Goal: Transaction & Acquisition: Purchase product/service

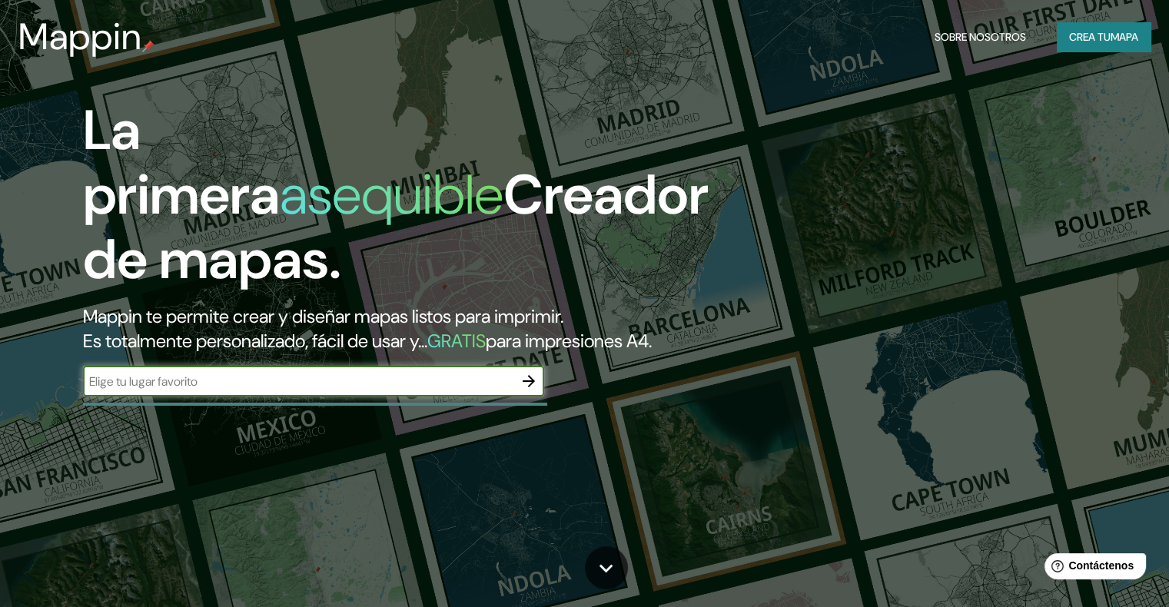
click at [313, 307] on font "Mappin te permite crear y diseñar mapas listos para imprimir." at bounding box center [323, 316] width 480 height 24
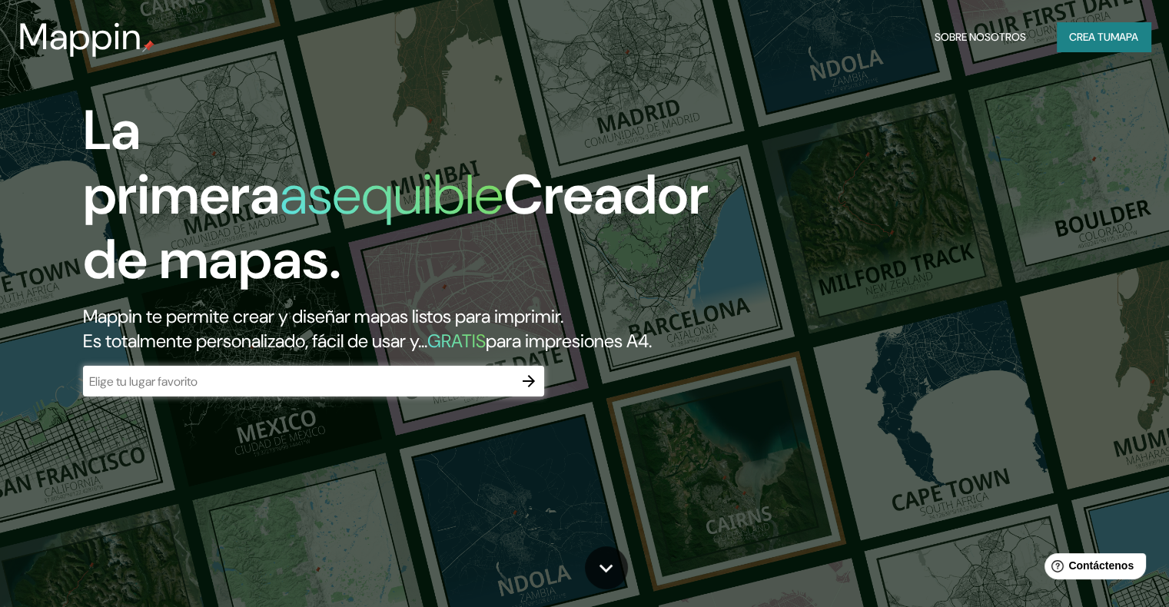
click at [324, 391] on input "text" at bounding box center [298, 382] width 431 height 18
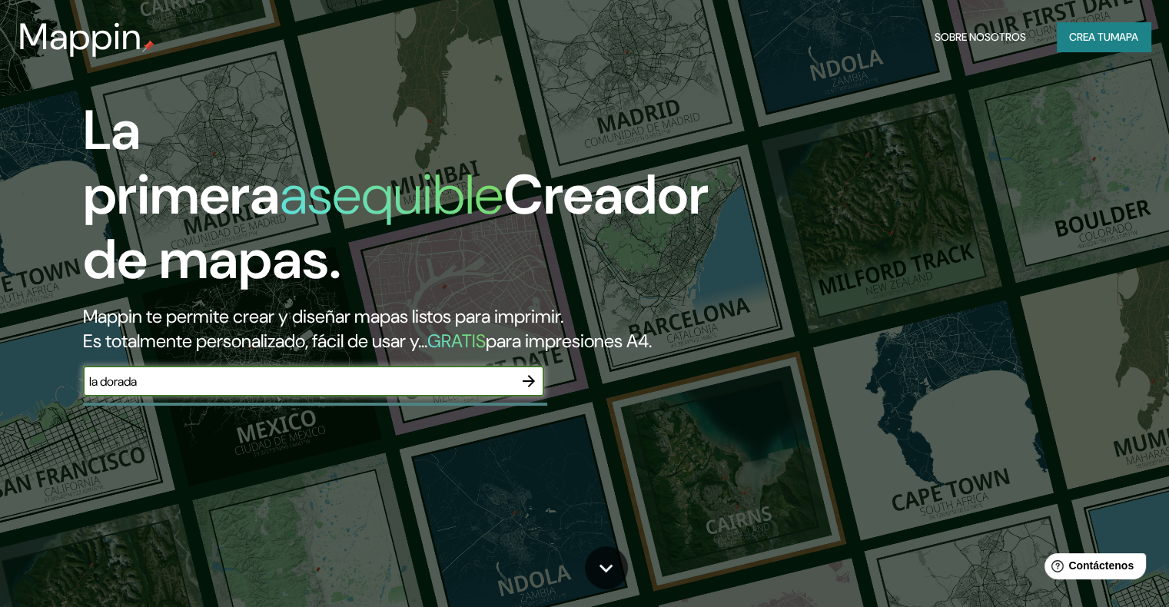
type input "la dorada"
click at [522, 391] on icon "button" at bounding box center [529, 381] width 18 height 18
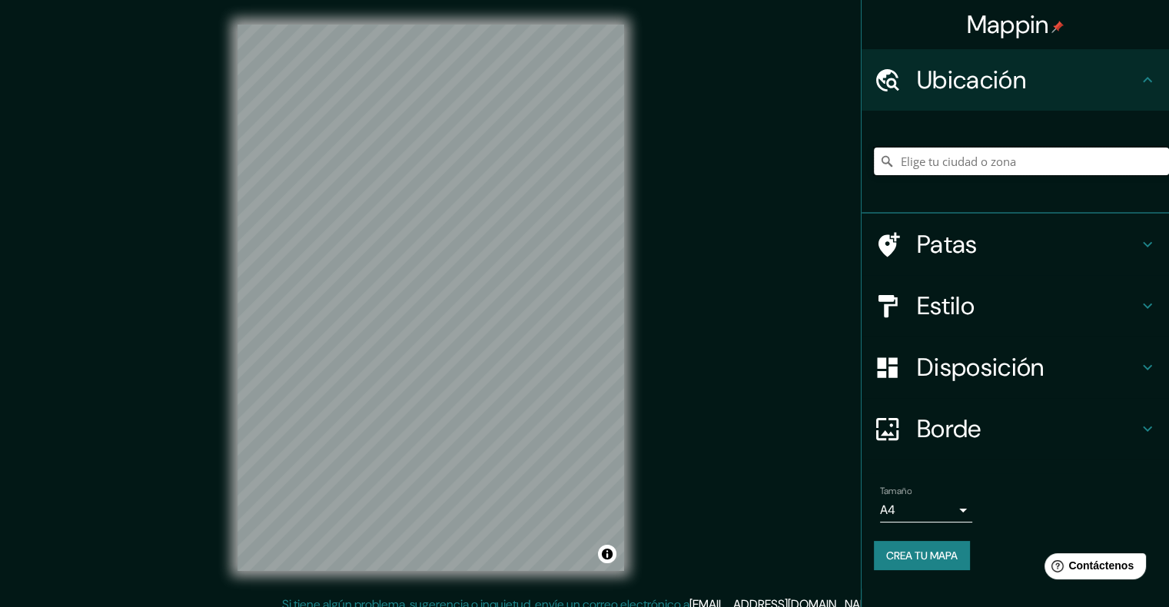
click at [916, 158] on input "Elige tu ciudad o zona" at bounding box center [1021, 162] width 295 height 28
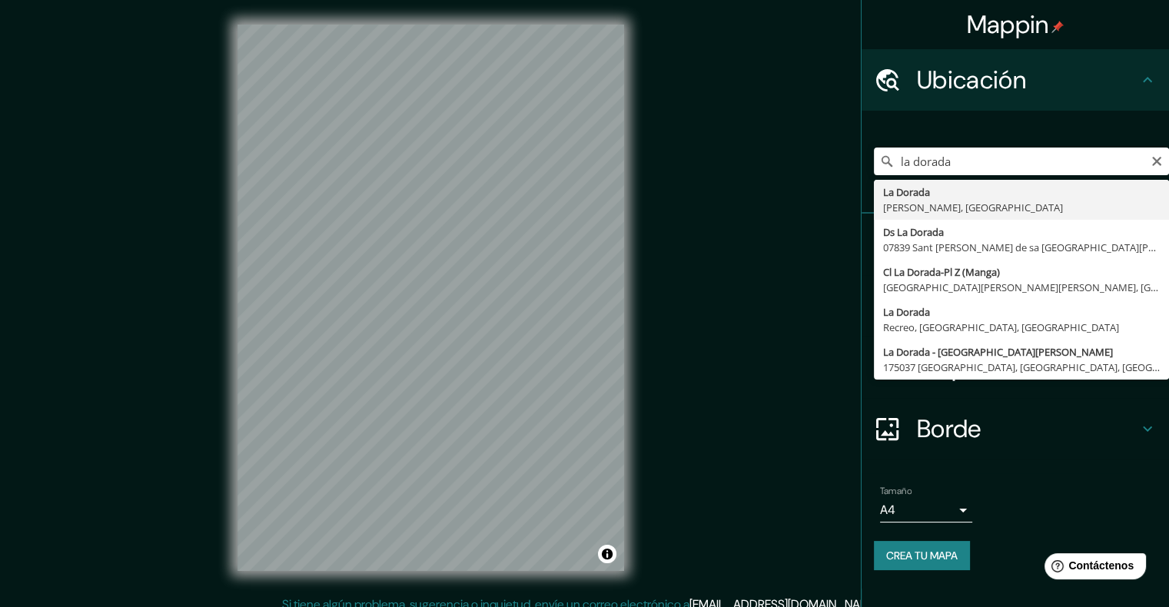
type input "La Dorada, [PERSON_NAME], [GEOGRAPHIC_DATA]"
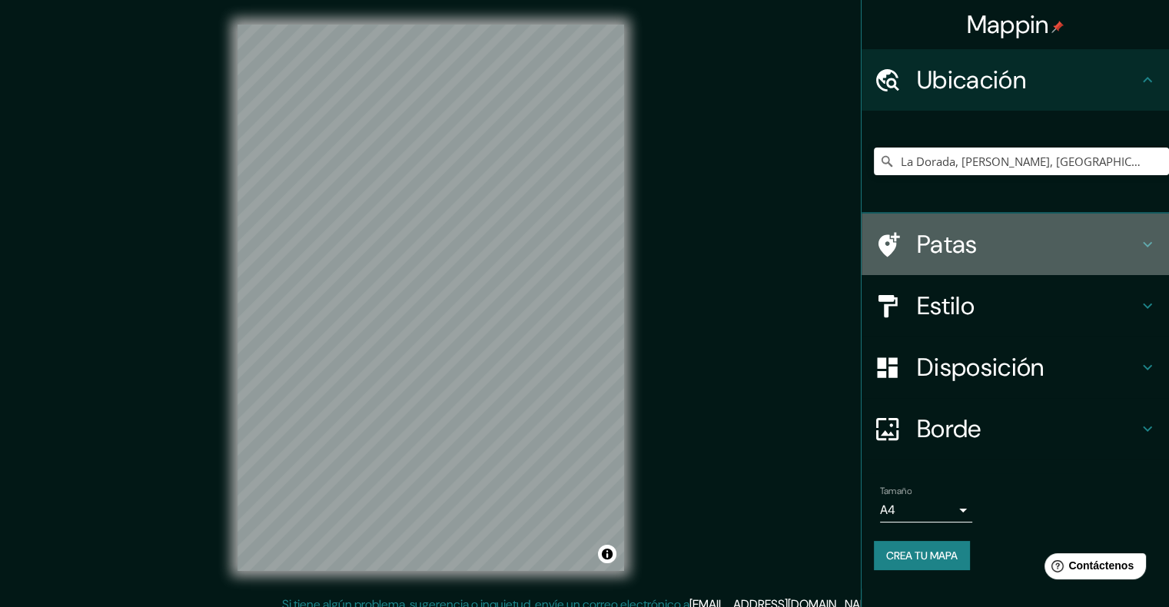
click at [1058, 246] on h4 "Patas" at bounding box center [1027, 244] width 221 height 31
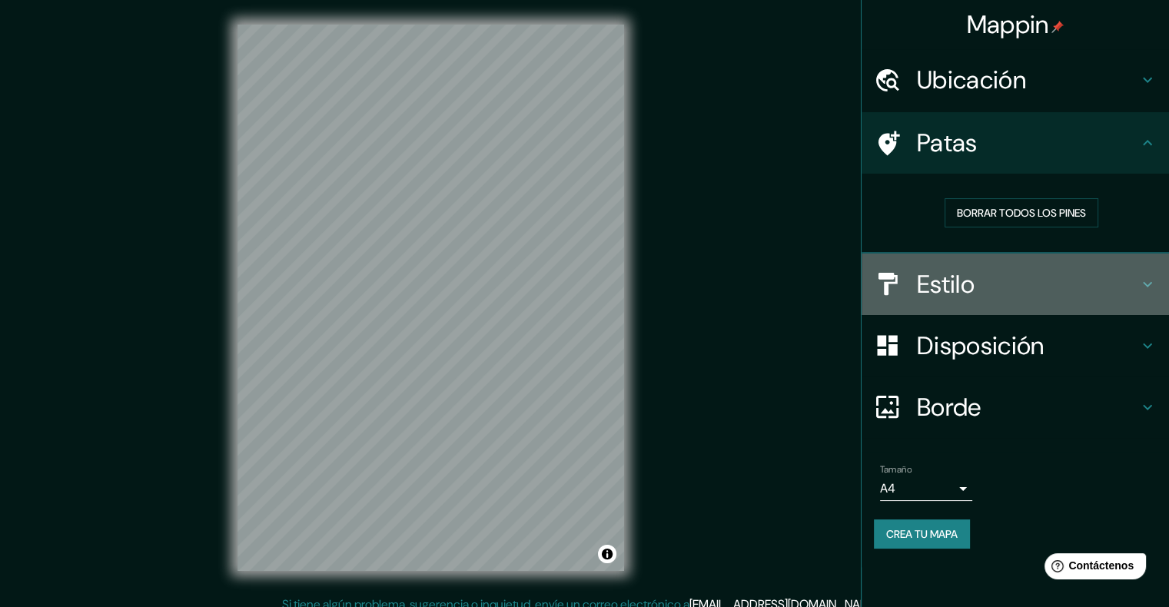
click at [1031, 274] on h4 "Estilo" at bounding box center [1027, 284] width 221 height 31
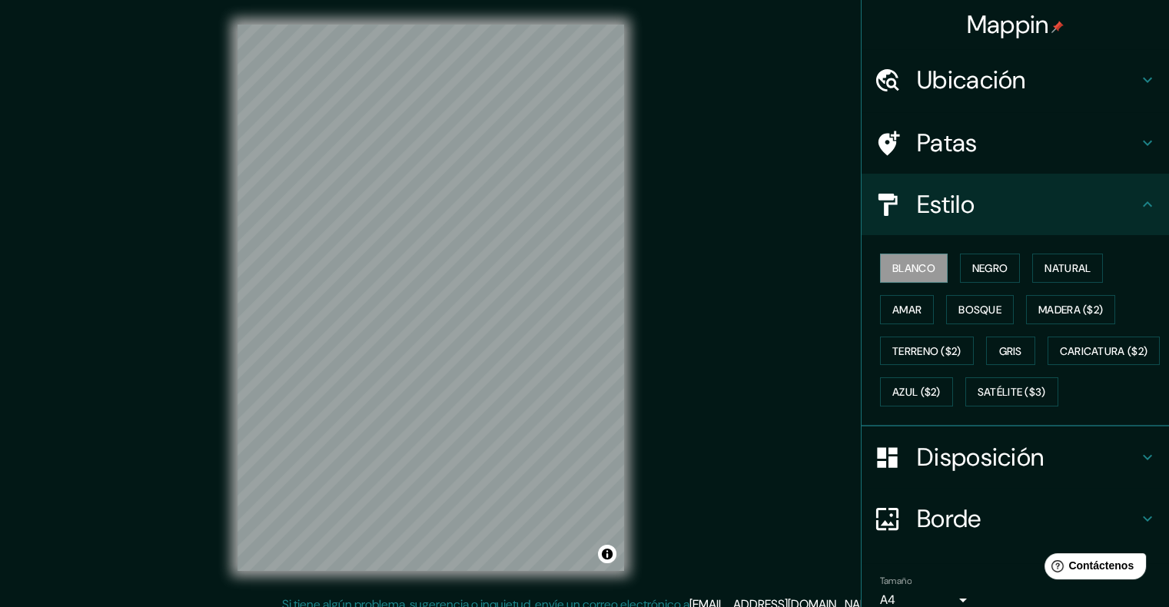
click at [895, 323] on div "Blanco Negro Natural Amar Bosque Madera ($2) Terreno ($2) Gris Caricatura ($2) …" at bounding box center [1021, 330] width 295 height 165
click at [895, 320] on button "Amar" at bounding box center [907, 309] width 54 height 29
click at [904, 267] on font "Blanco" at bounding box center [914, 268] width 43 height 14
click at [899, 303] on font "Amar" at bounding box center [907, 310] width 29 height 14
click at [894, 268] on font "Blanco" at bounding box center [914, 268] width 43 height 14
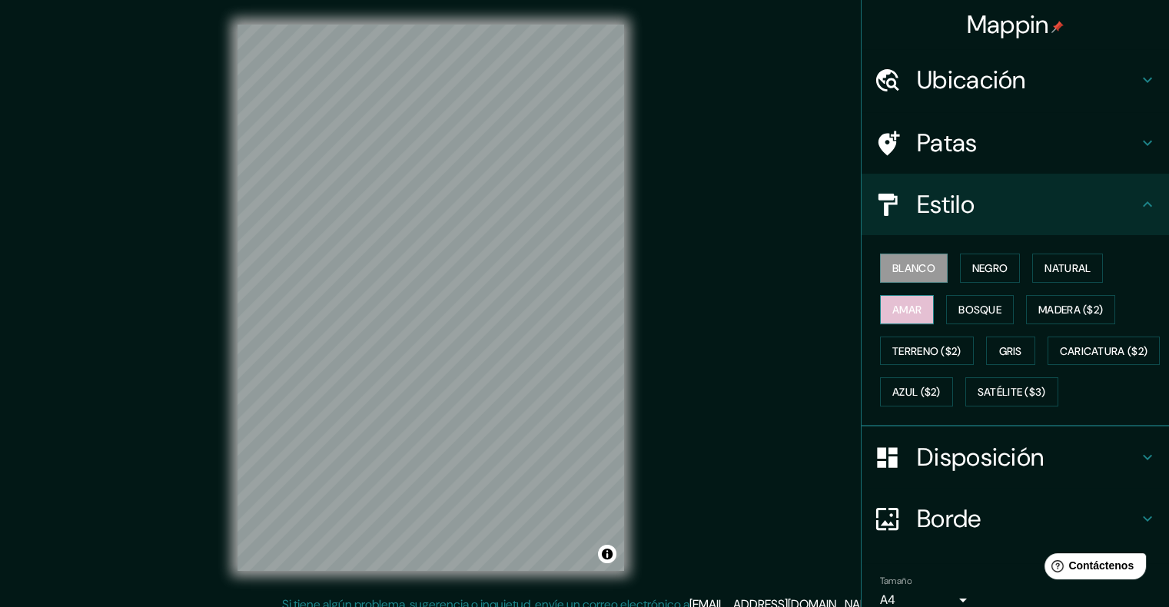
click at [893, 308] on font "Amar" at bounding box center [907, 310] width 29 height 14
click at [985, 291] on div "Blanco Negro Natural Amar Bosque Madera ($2) Terreno ($2) Gris Caricatura ($2) …" at bounding box center [1021, 330] width 295 height 165
click at [986, 308] on font "Bosque" at bounding box center [980, 310] width 43 height 14
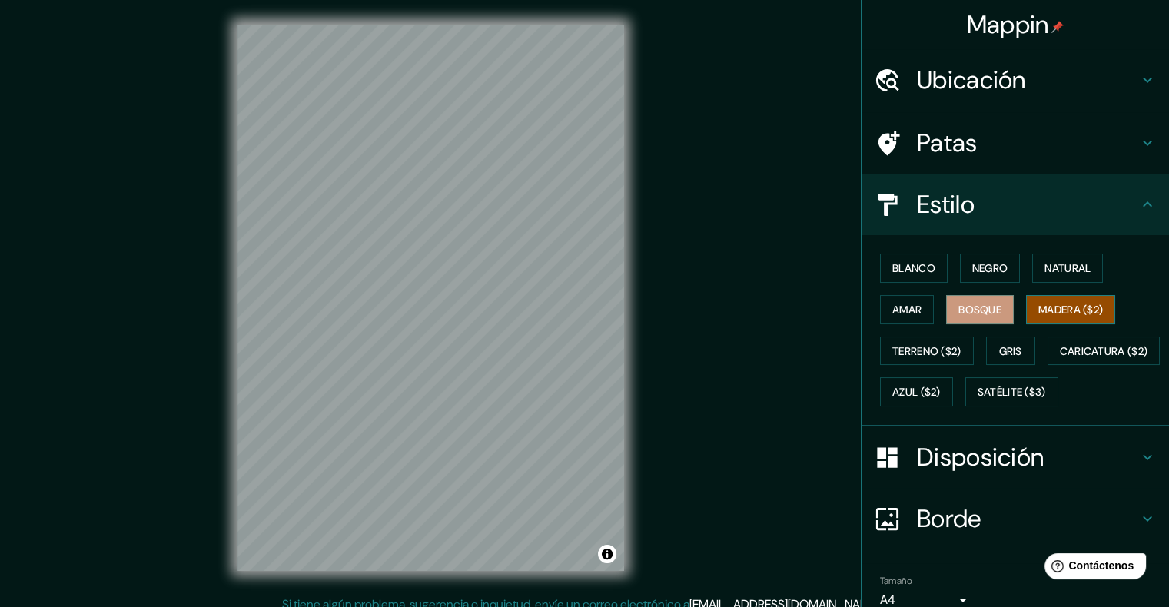
click at [1082, 309] on font "Madera ($2)" at bounding box center [1071, 310] width 65 height 14
click at [990, 315] on font "Bosque" at bounding box center [980, 310] width 43 height 20
click at [1048, 366] on button "Caricatura ($2)" at bounding box center [1104, 351] width 113 height 29
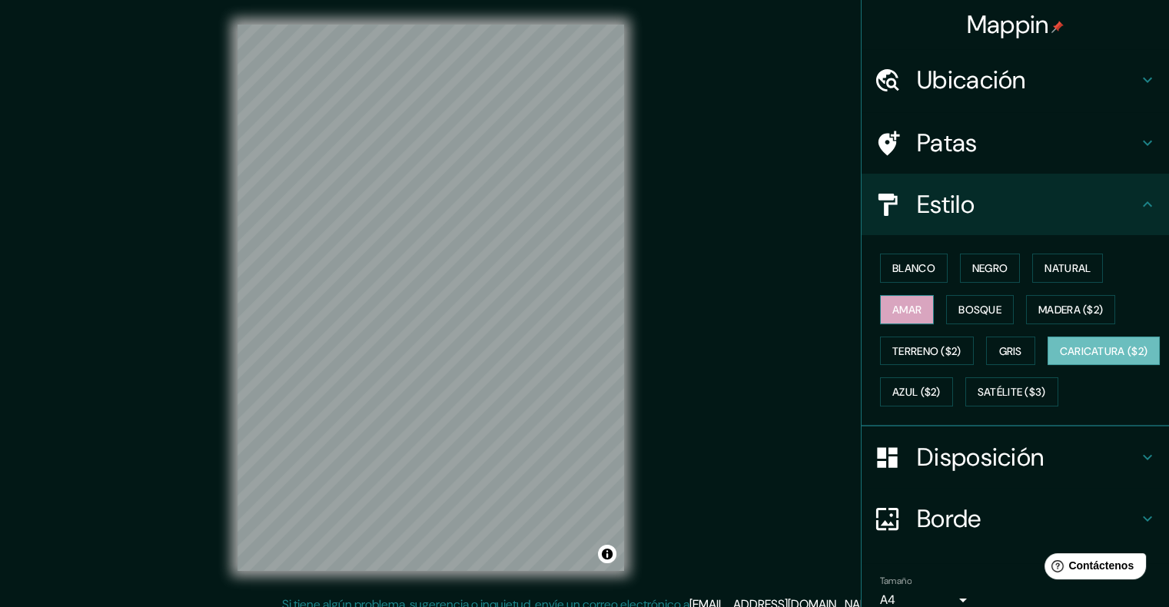
click at [894, 306] on font "Amar" at bounding box center [907, 310] width 29 height 14
click at [959, 313] on font "Bosque" at bounding box center [980, 310] width 43 height 14
click at [910, 304] on font "Amar" at bounding box center [907, 310] width 29 height 14
click at [1047, 303] on font "Madera ($2)" at bounding box center [1071, 310] width 65 height 14
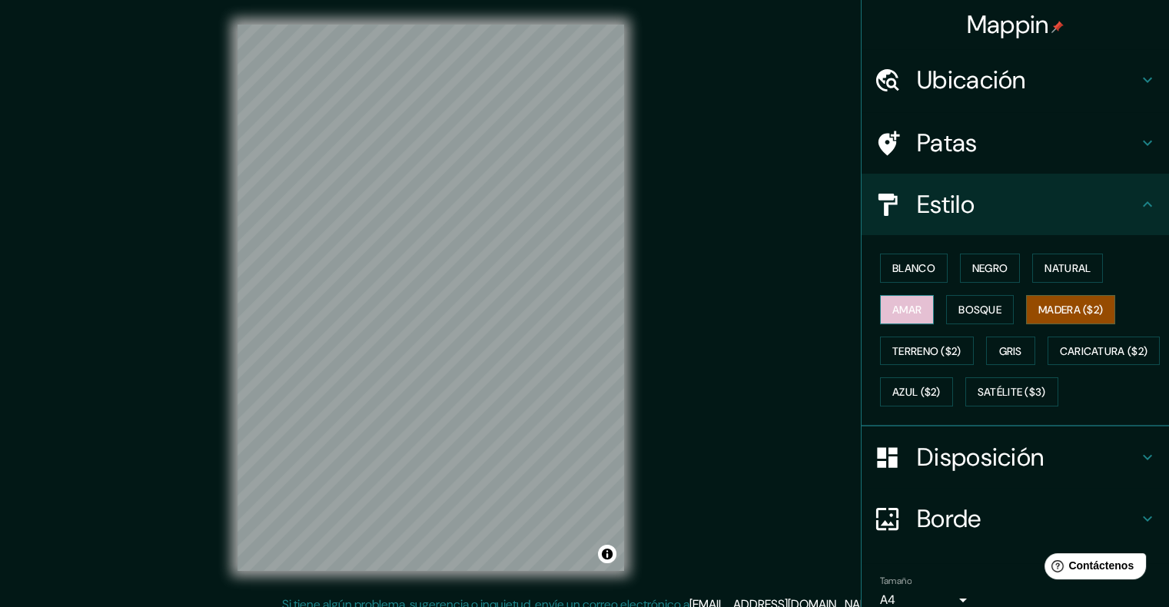
click at [880, 311] on button "Amar" at bounding box center [907, 309] width 54 height 29
click at [903, 364] on div "Blanco Negro Natural Amar Bosque Madera ($2) Terreno ($2) Gris Caricatura ($2) …" at bounding box center [1021, 330] width 295 height 165
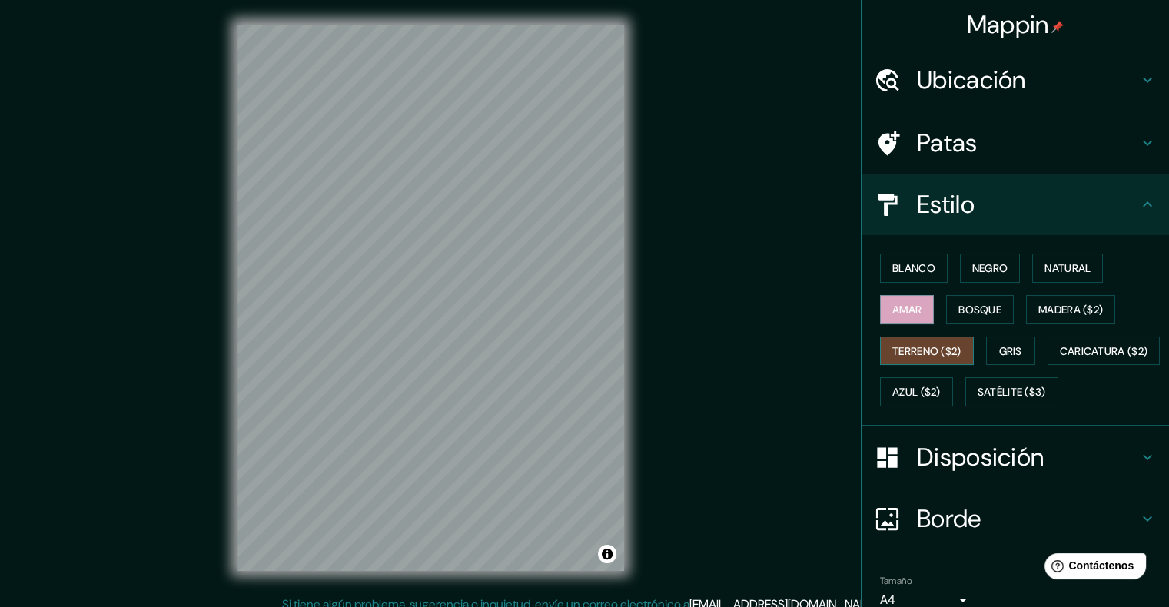
click at [899, 351] on font "Terreno ($2)" at bounding box center [927, 351] width 69 height 14
click at [899, 311] on font "Amar" at bounding box center [907, 310] width 29 height 14
click at [1006, 344] on font "Gris" at bounding box center [1010, 351] width 23 height 14
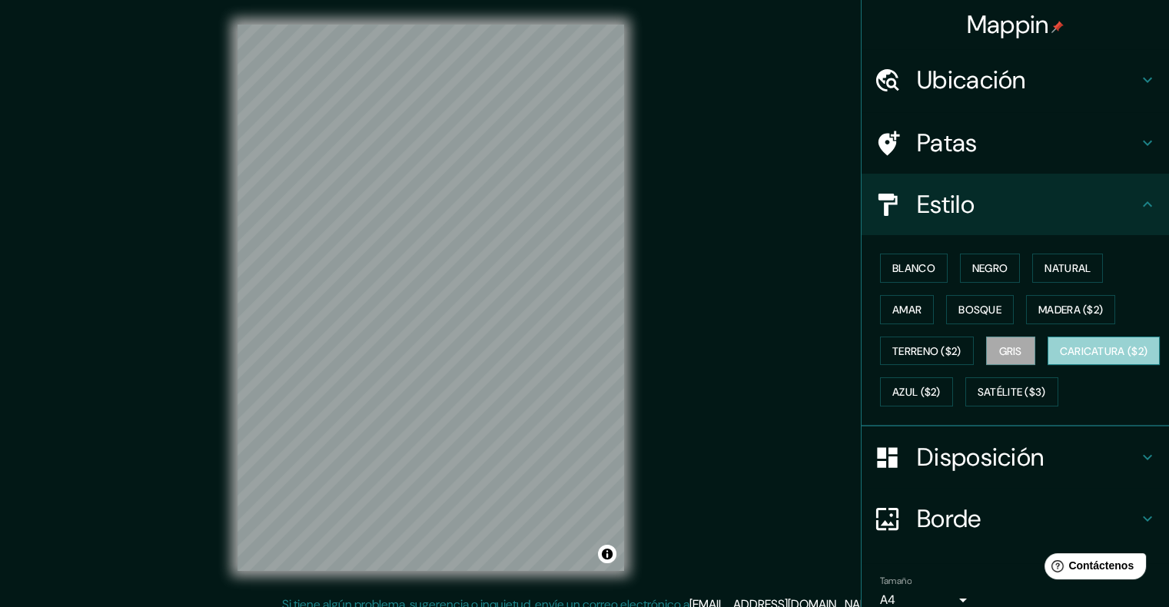
click at [1060, 358] on font "Caricatura ($2)" at bounding box center [1104, 351] width 88 height 14
click at [910, 318] on font "Amar" at bounding box center [907, 310] width 29 height 20
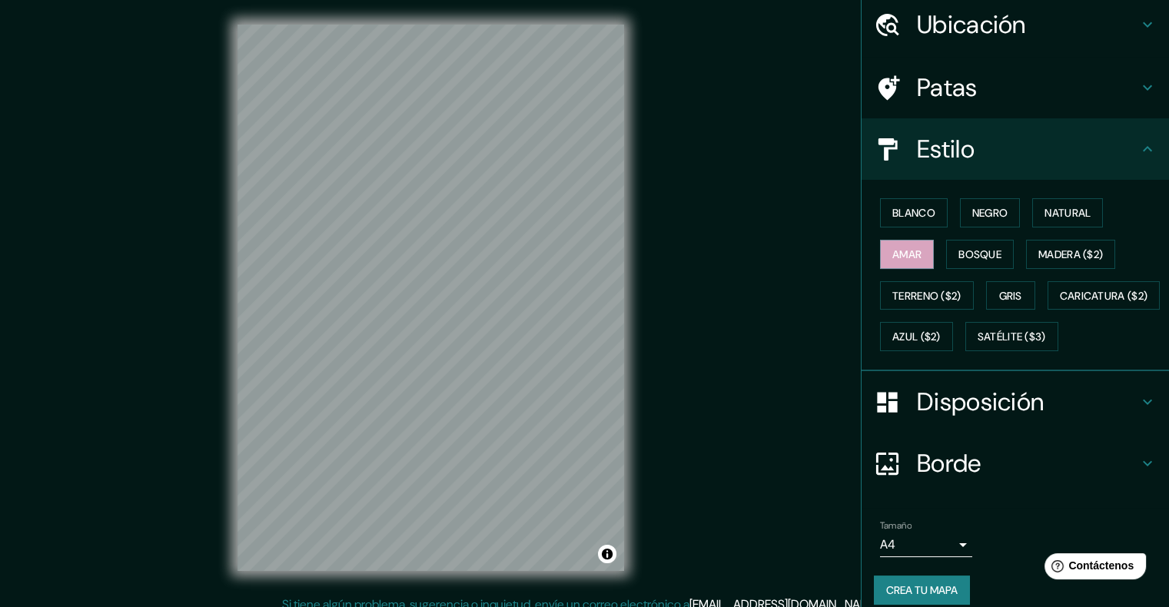
scroll to position [108, 0]
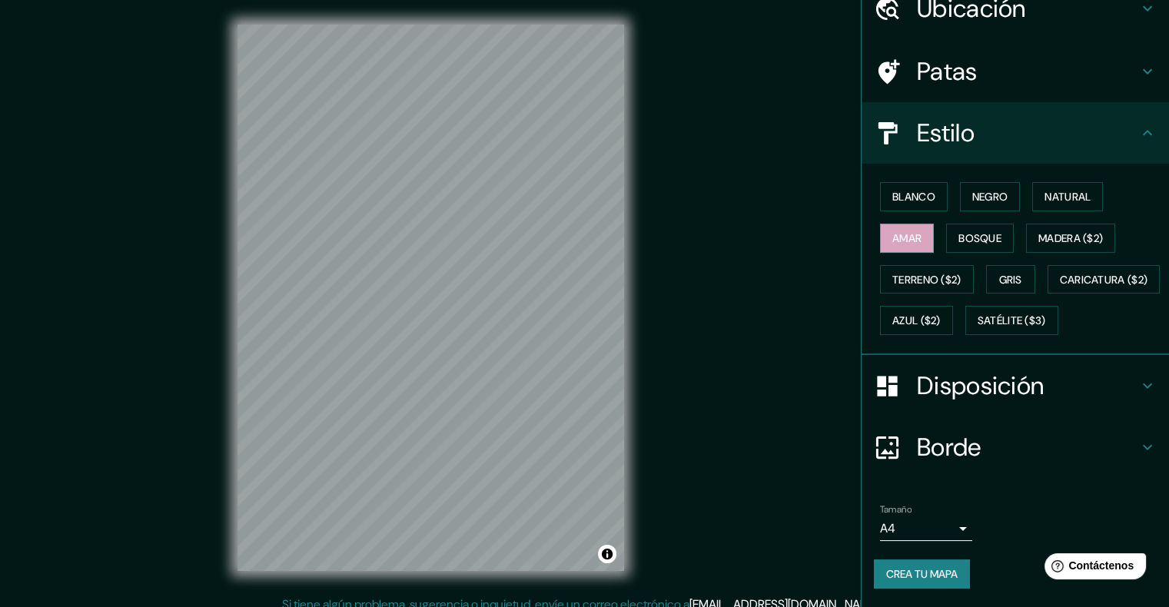
click at [1014, 394] on font "Disposición" at bounding box center [980, 386] width 127 height 32
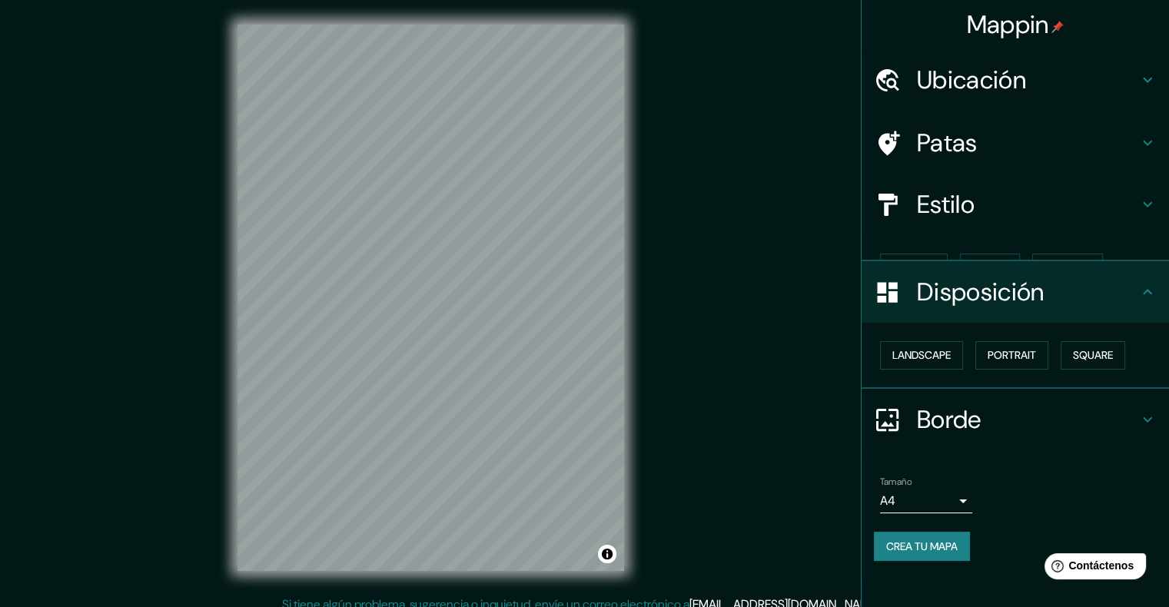
scroll to position [0, 0]
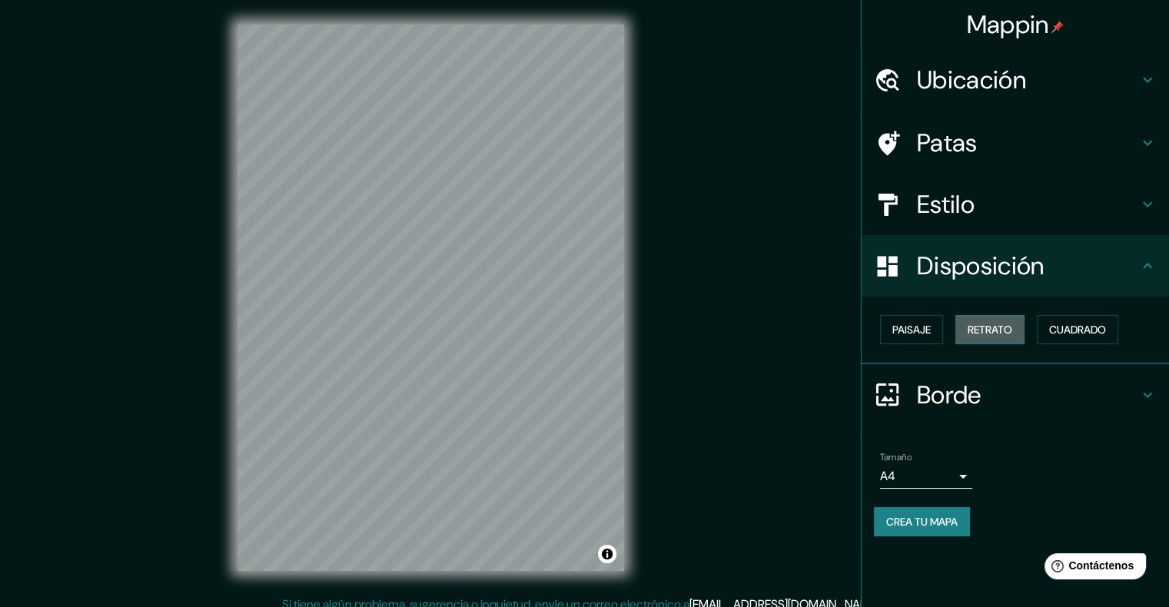
click at [987, 321] on font "Retrato" at bounding box center [990, 330] width 45 height 20
click at [909, 334] on font "Paisaje" at bounding box center [912, 330] width 38 height 14
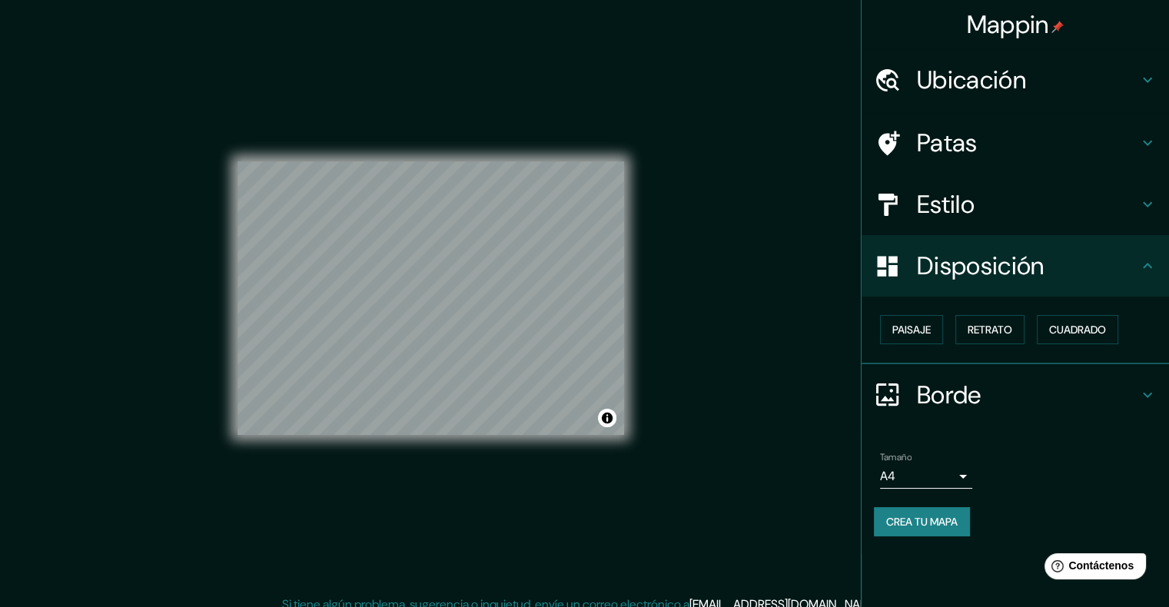
click at [912, 520] on font "Crea tu mapa" at bounding box center [921, 522] width 71 height 14
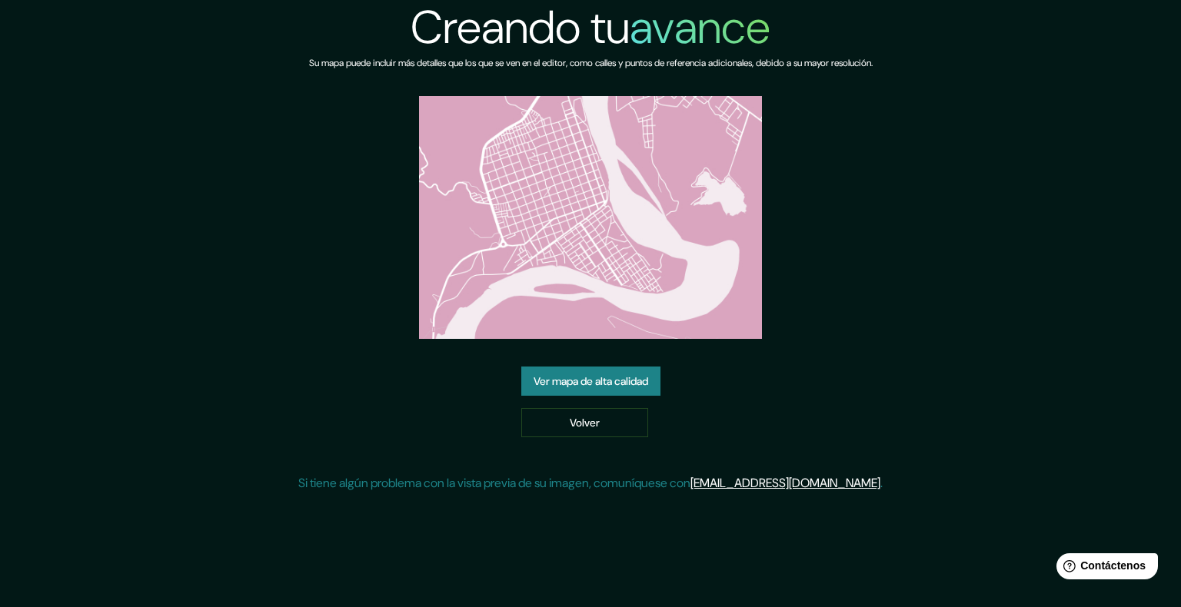
click at [578, 374] on font "Ver mapa de alta calidad" at bounding box center [591, 381] width 115 height 14
